Goal: Information Seeking & Learning: Learn about a topic

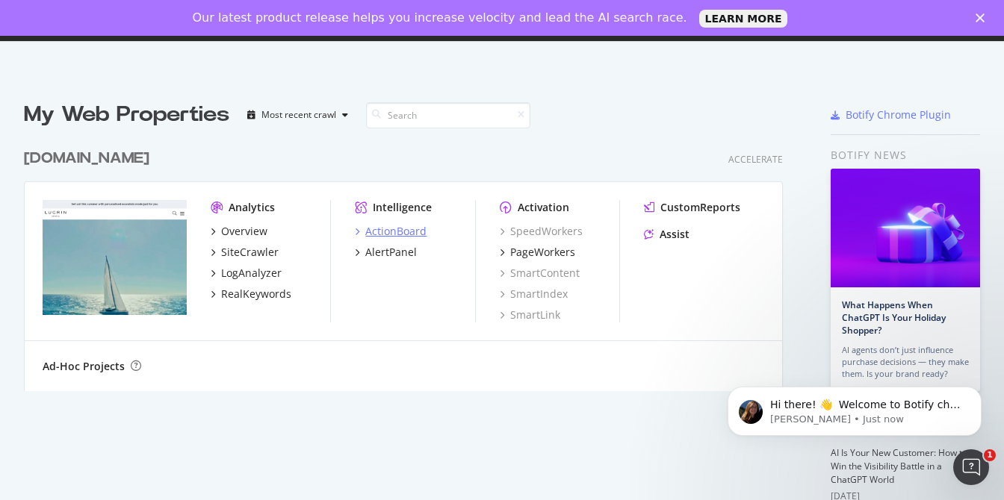
click at [409, 233] on div "ActionBoard" at bounding box center [395, 231] width 61 height 15
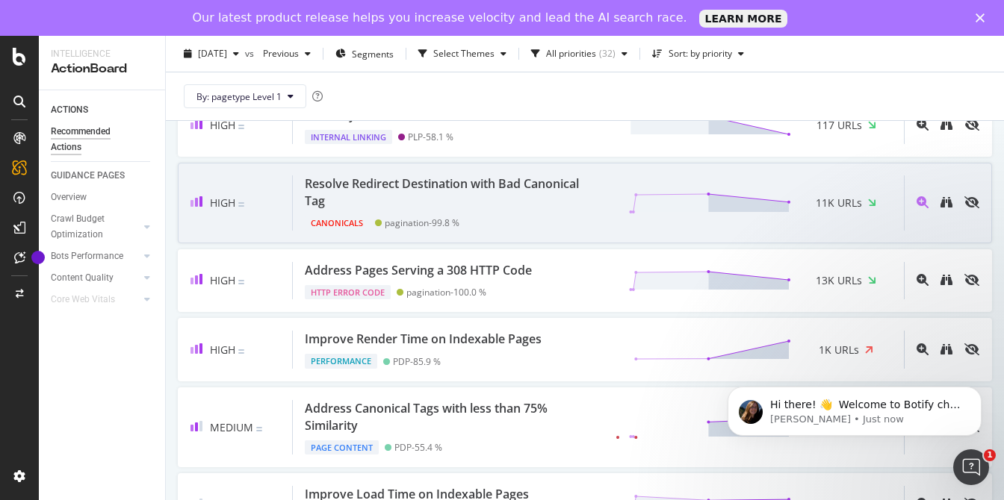
scroll to position [195, 0]
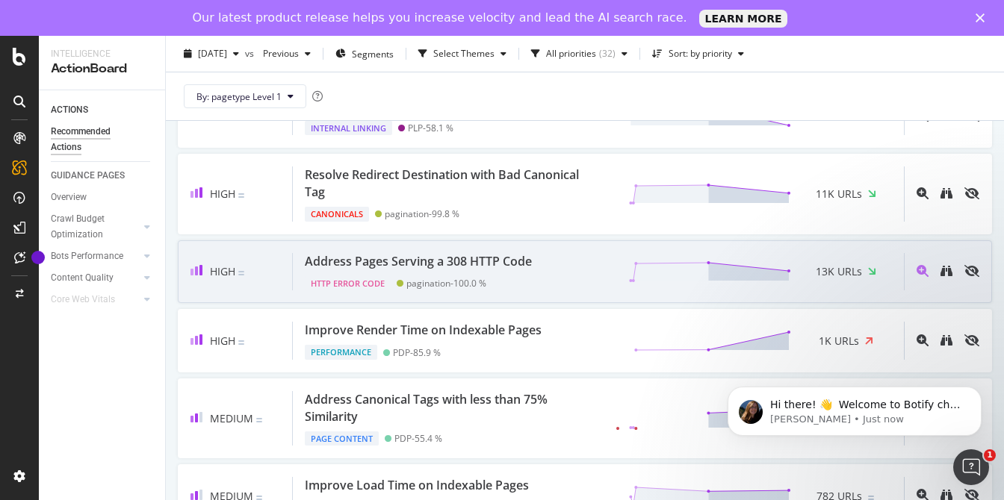
click at [572, 276] on div "Address Pages Serving a 308 HTTP Code HTTP Error Code pagination - 100.0 % 13K …" at bounding box center [598, 272] width 611 height 38
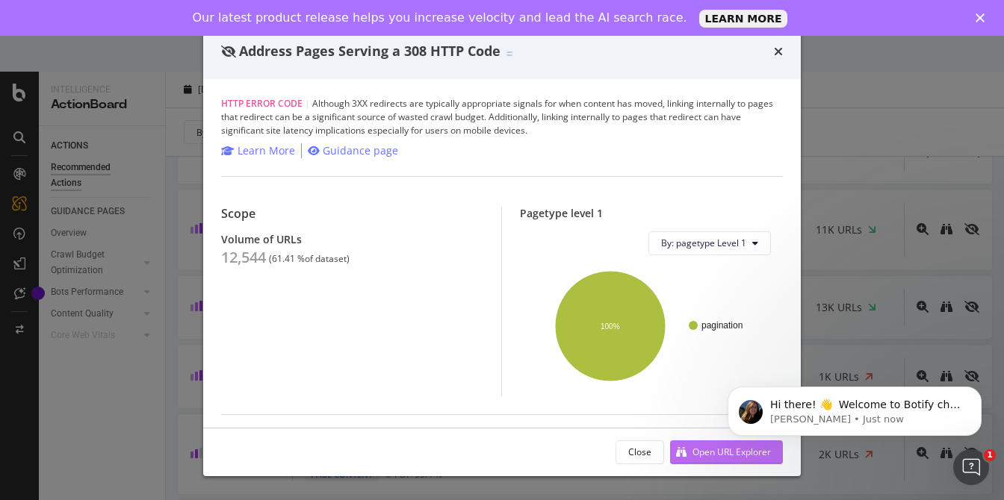
click at [701, 457] on div "Open URL Explorer" at bounding box center [731, 452] width 78 height 13
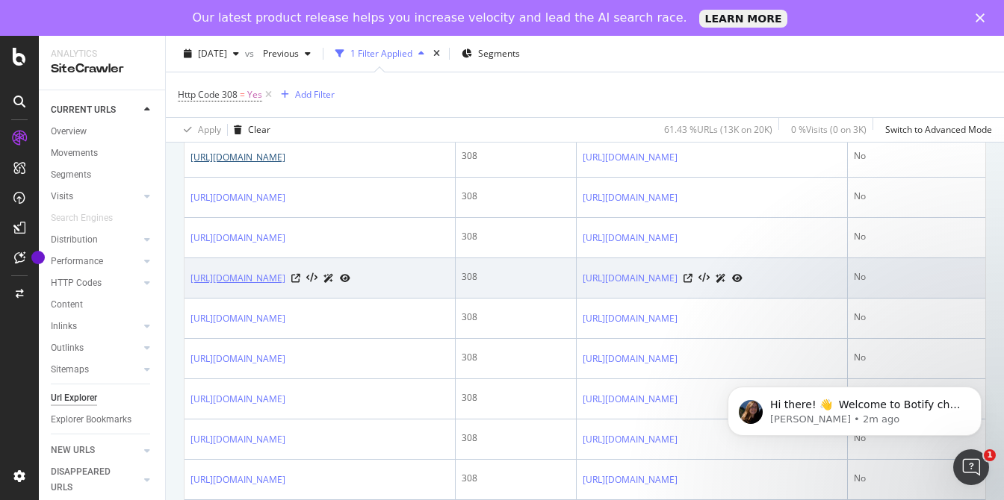
scroll to position [388, 0]
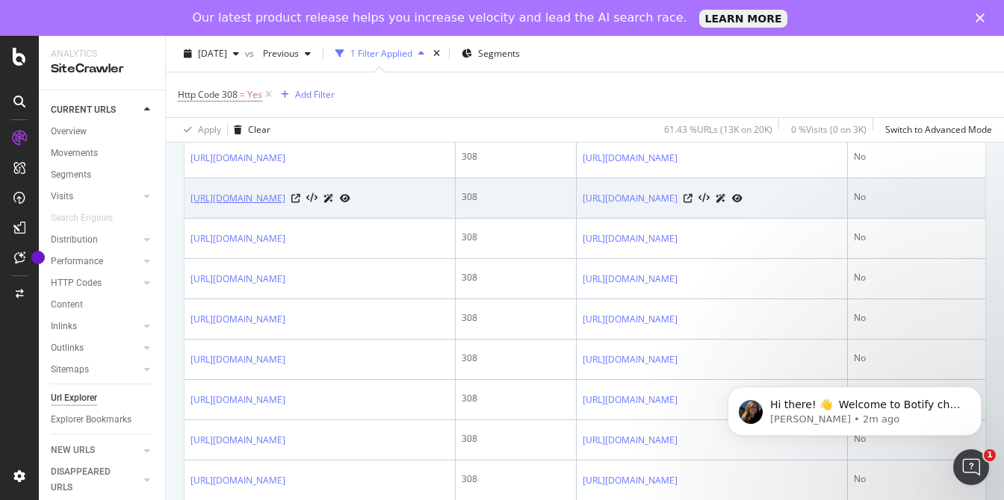
copy link "[URL][DOMAIN_NAME]"
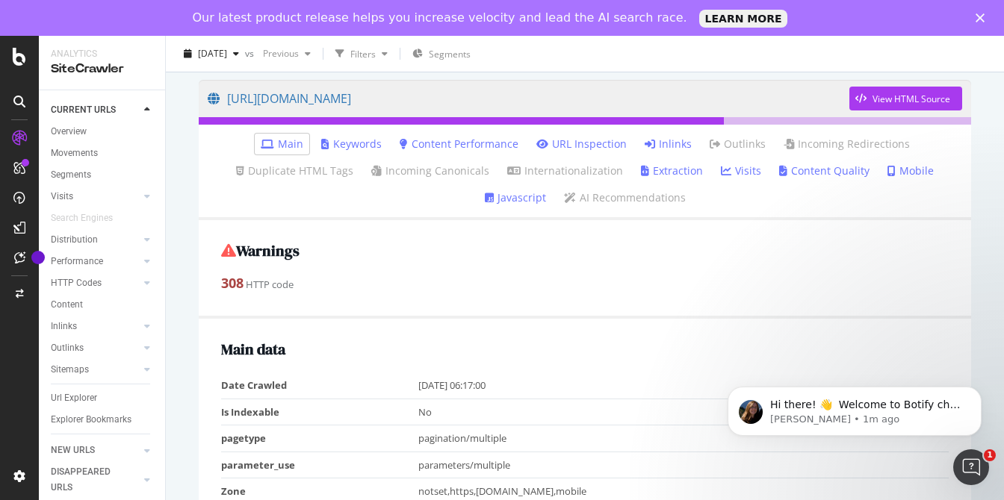
scroll to position [117, 0]
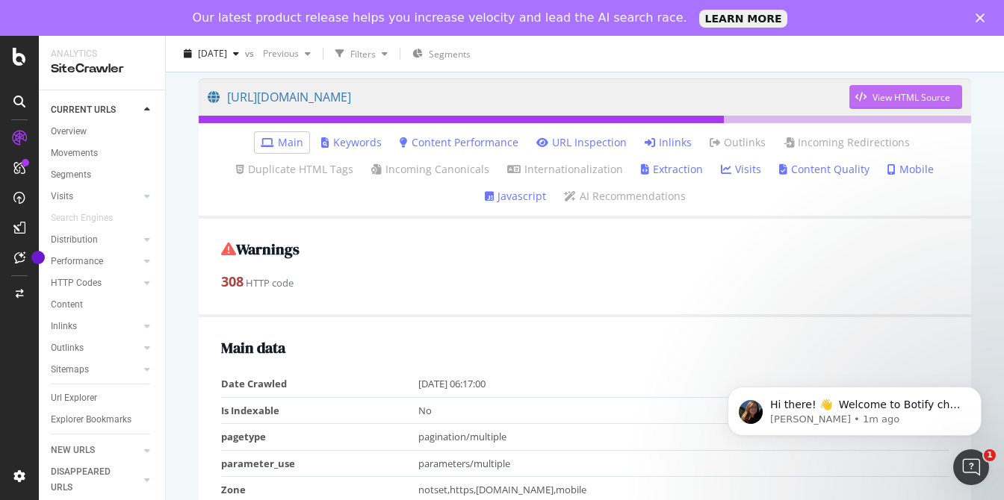
click at [901, 97] on div "View HTML Source" at bounding box center [912, 97] width 78 height 13
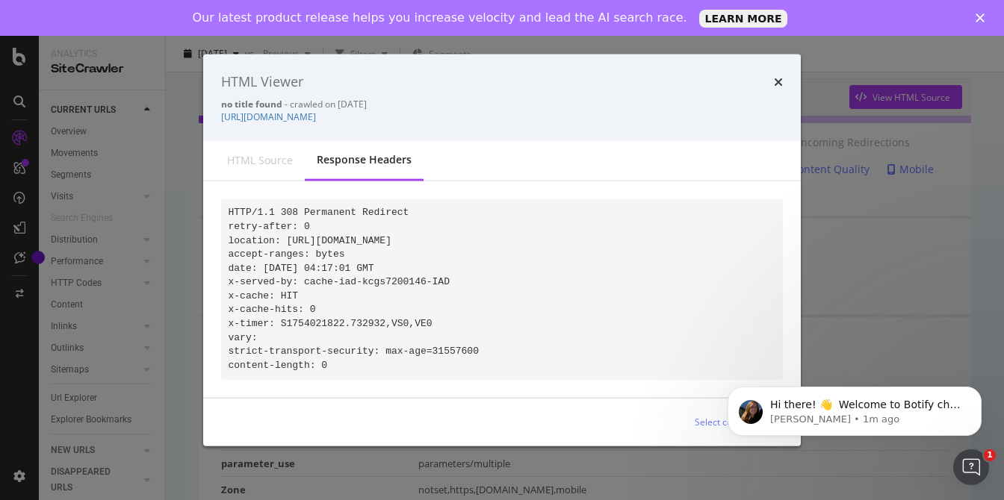
click at [784, 69] on div "HTML Viewer no title found - crawled on 2025-08-01 https://www.lucrin.com/airpo…" at bounding box center [502, 98] width 598 height 87
click at [782, 75] on icon "times" at bounding box center [778, 81] width 9 height 12
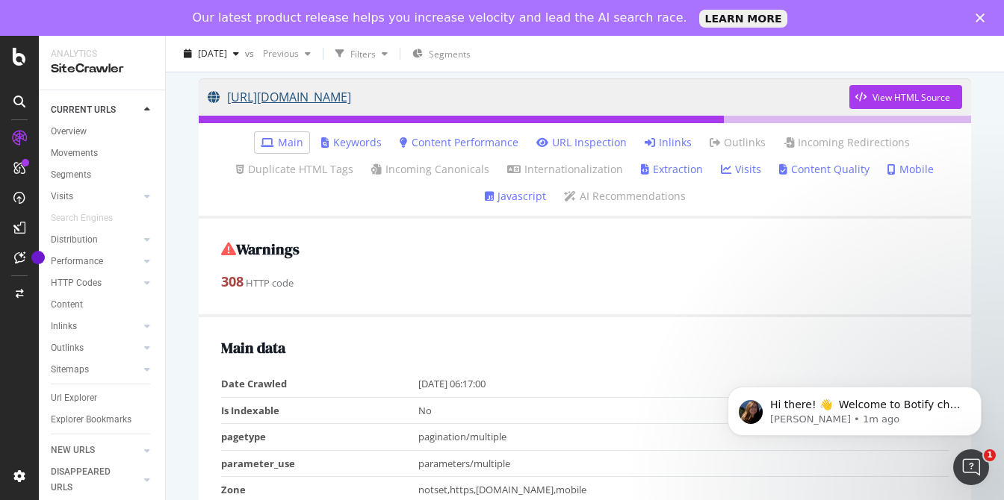
scroll to position [115, 0]
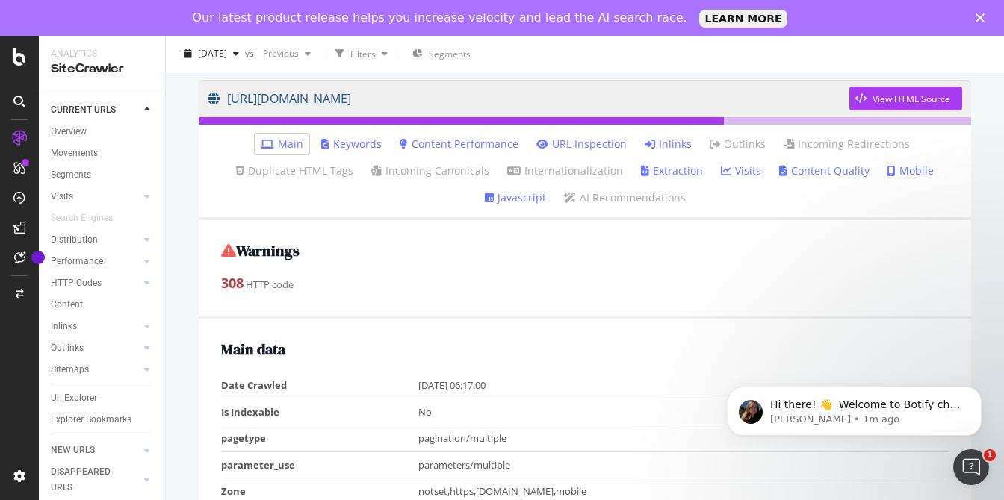
click at [760, 97] on link "[URL][DOMAIN_NAME]" at bounding box center [529, 98] width 642 height 37
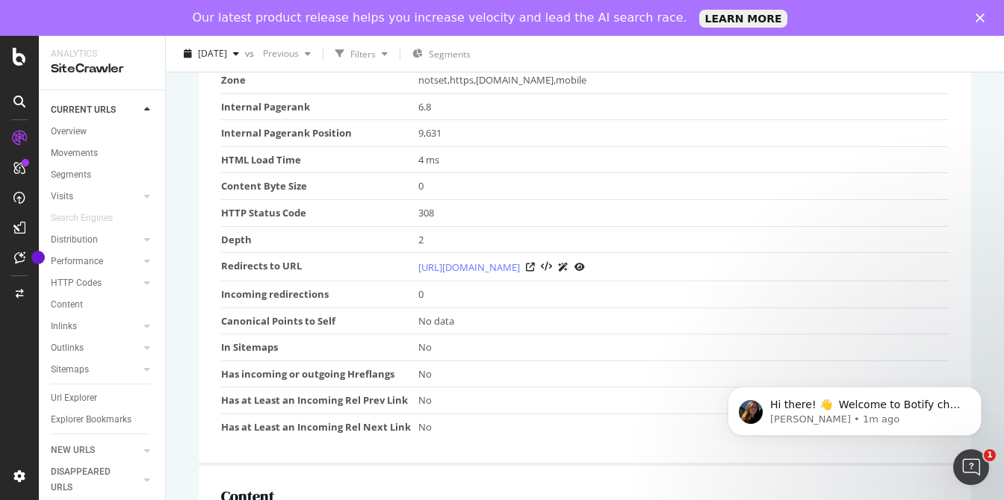
scroll to position [524, 0]
